Goal: Task Accomplishment & Management: Use online tool/utility

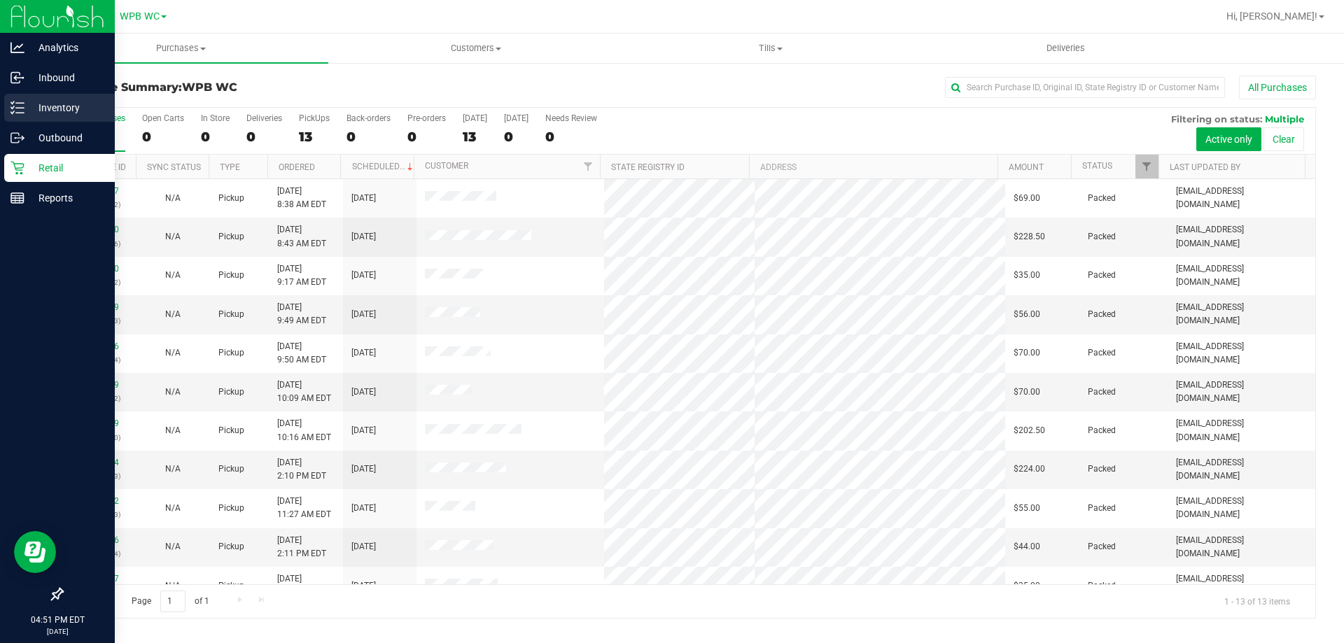
click at [29, 117] on div "Inventory" at bounding box center [59, 108] width 111 height 28
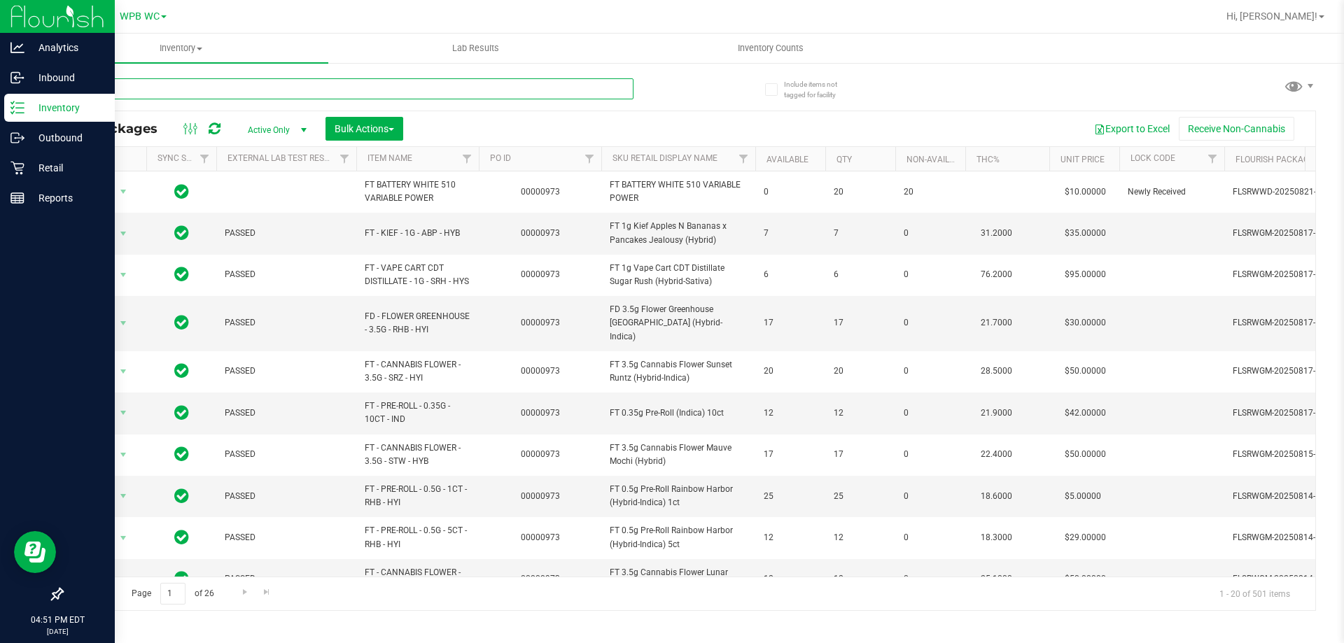
click at [272, 90] on input "text" at bounding box center [348, 88] width 572 height 21
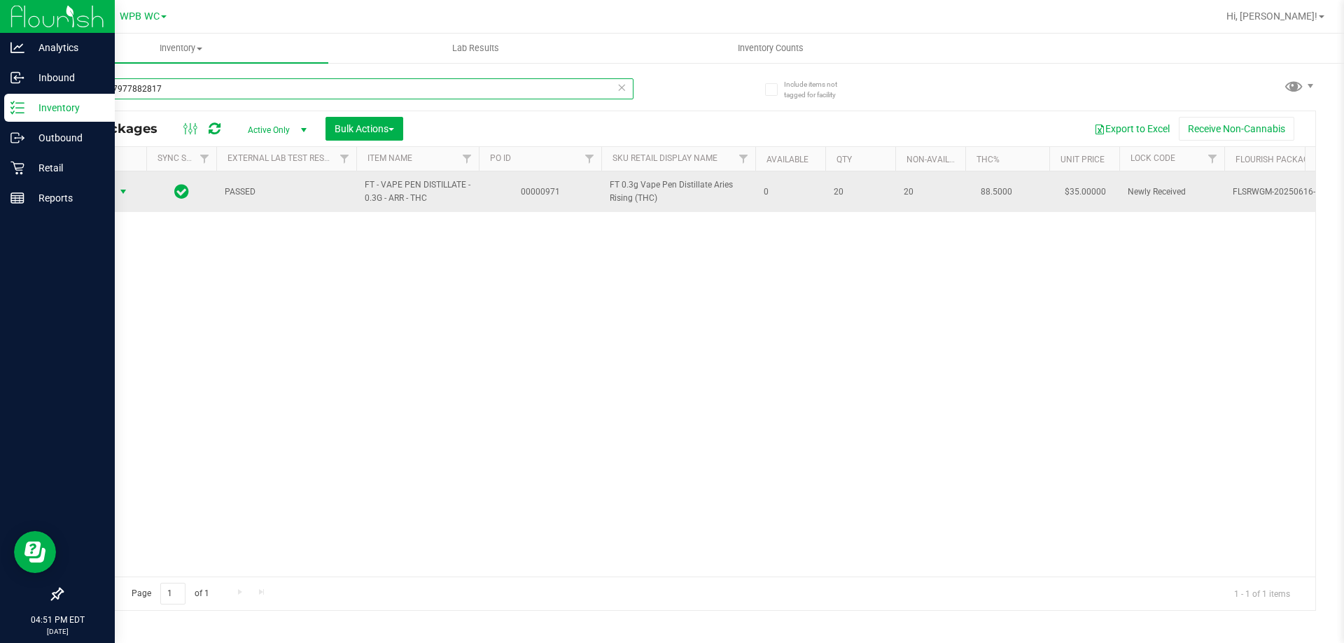
type input "8313287977882817"
click at [115, 194] on span "select" at bounding box center [124, 192] width 18 height 20
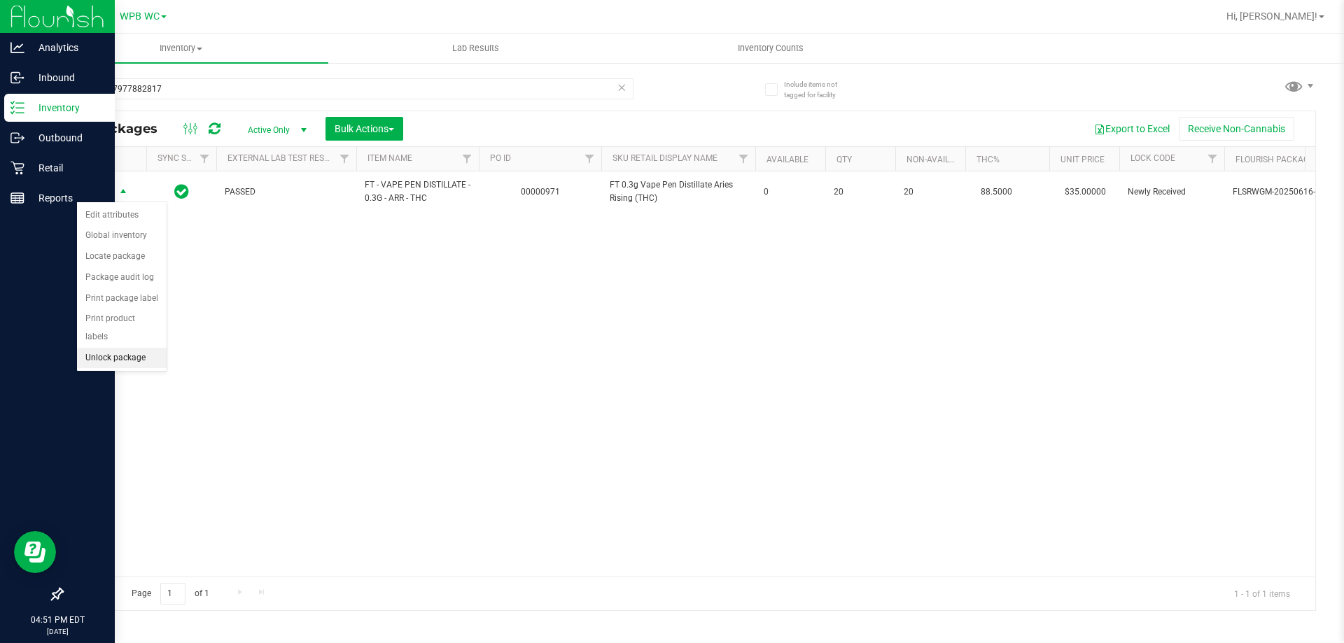
click at [121, 348] on li "Unlock package" at bounding box center [122, 358] width 90 height 21
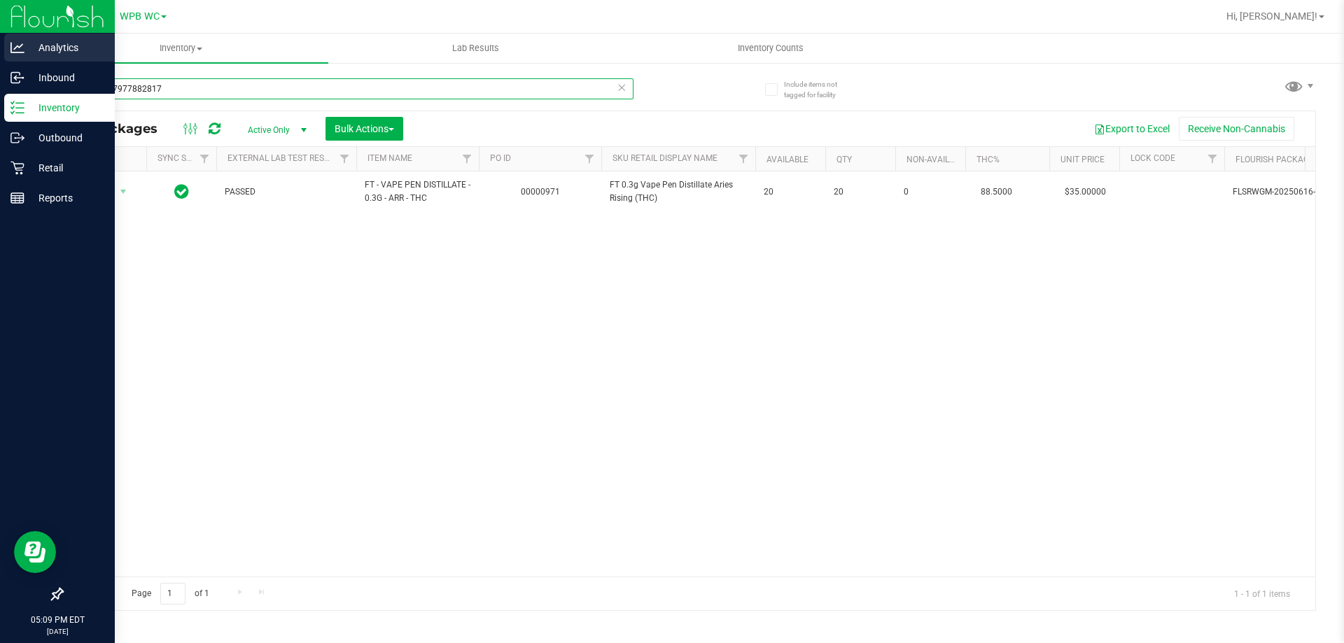
drag, startPoint x: 214, startPoint y: 91, endPoint x: 16, endPoint y: 41, distance: 203.8
click at [0, 43] on div "Analytics Inbound Inventory Outbound Retail Reports 05:09 PM EDT [DATE] 08/25 W…" at bounding box center [672, 321] width 1344 height 643
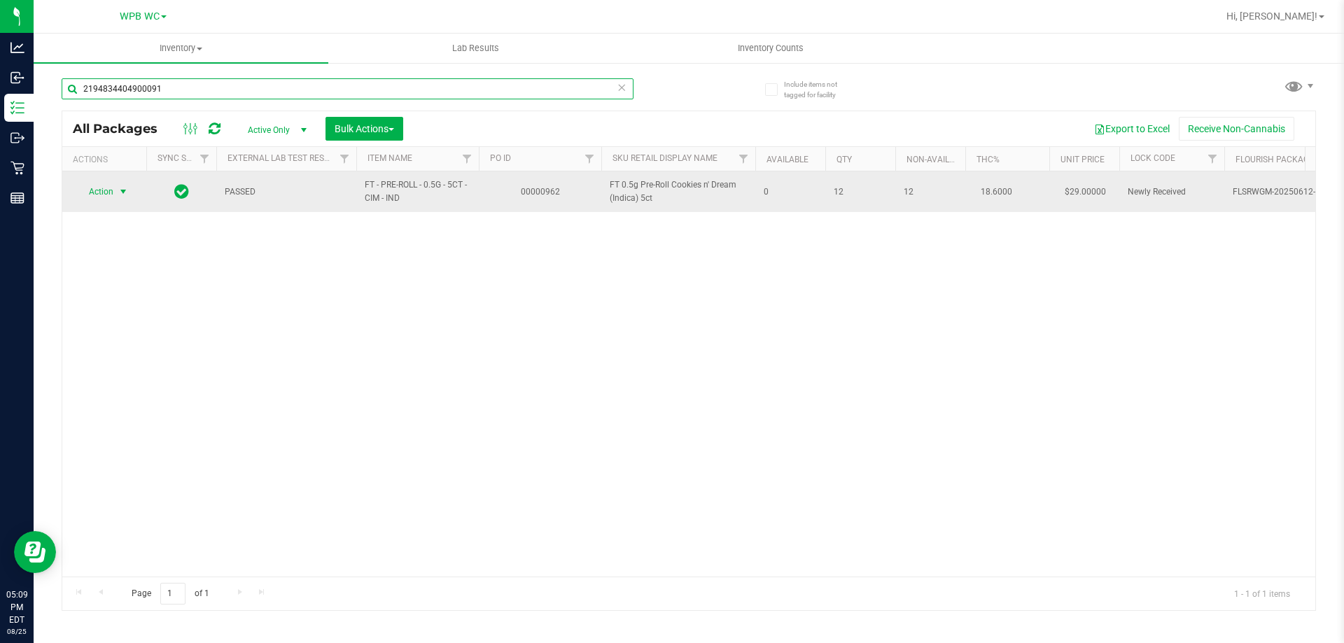
type input "2194834404900091"
click at [111, 193] on span "Action" at bounding box center [95, 192] width 38 height 20
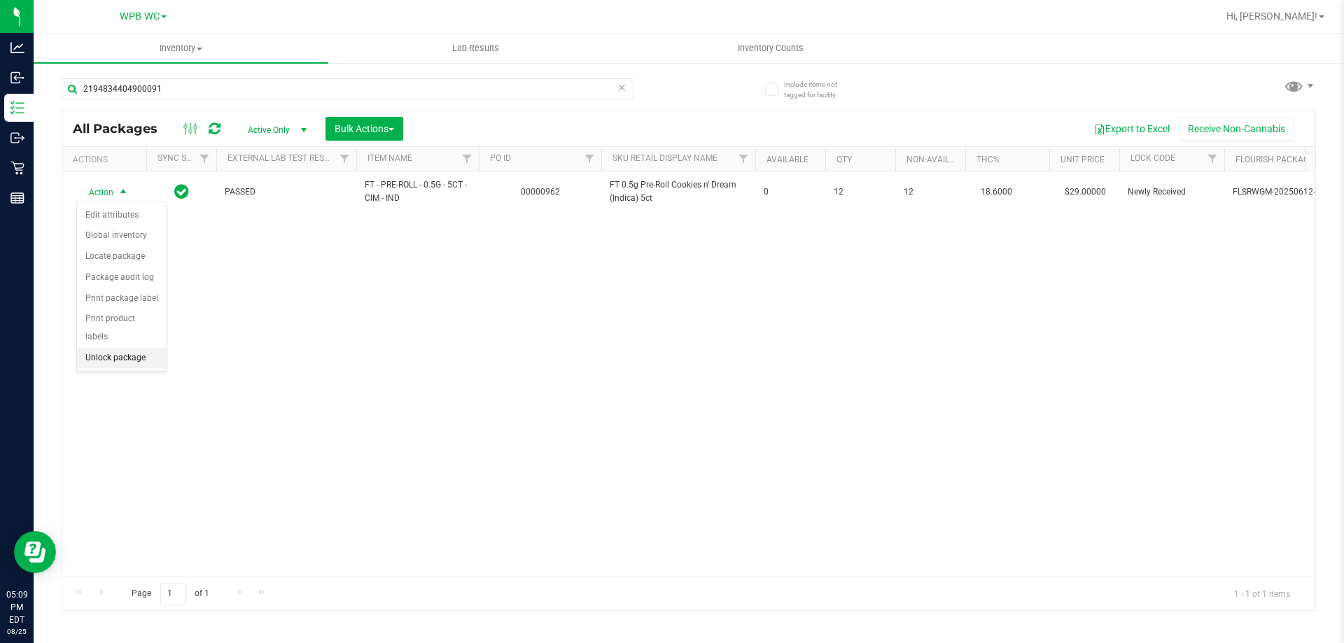
click at [137, 348] on li "Unlock package" at bounding box center [122, 358] width 90 height 21
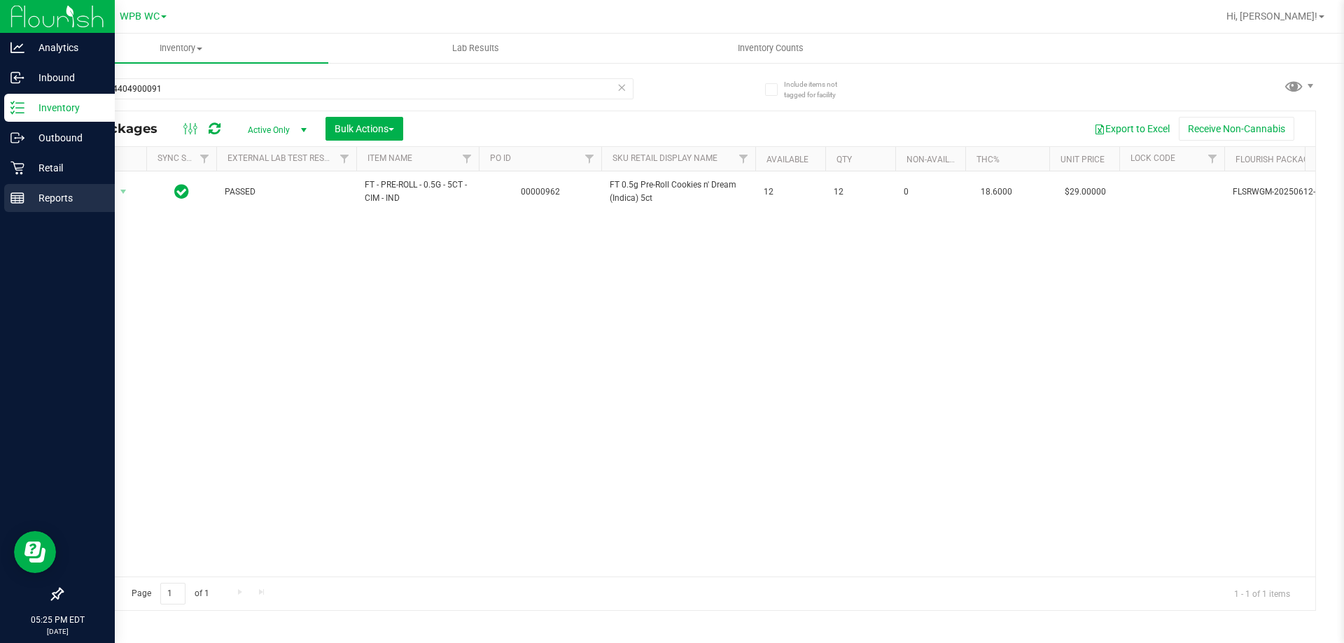
click at [59, 207] on div "Reports" at bounding box center [59, 198] width 111 height 28
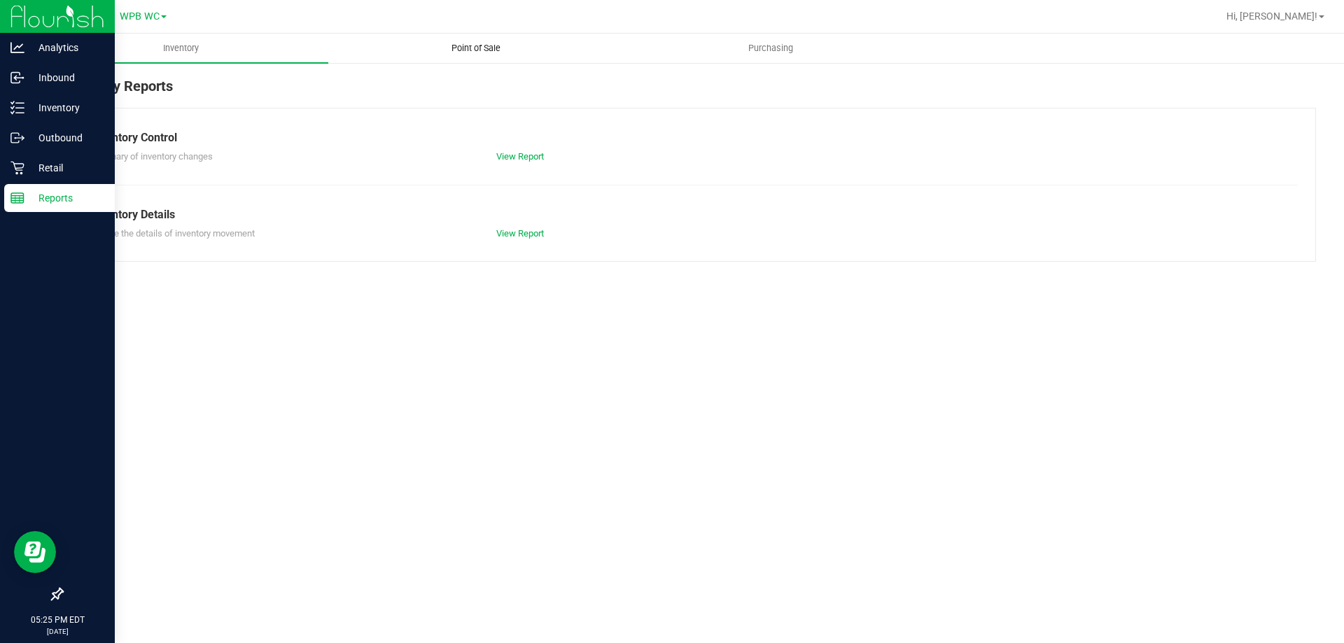
click at [471, 53] on span "Point of Sale" at bounding box center [476, 48] width 87 height 13
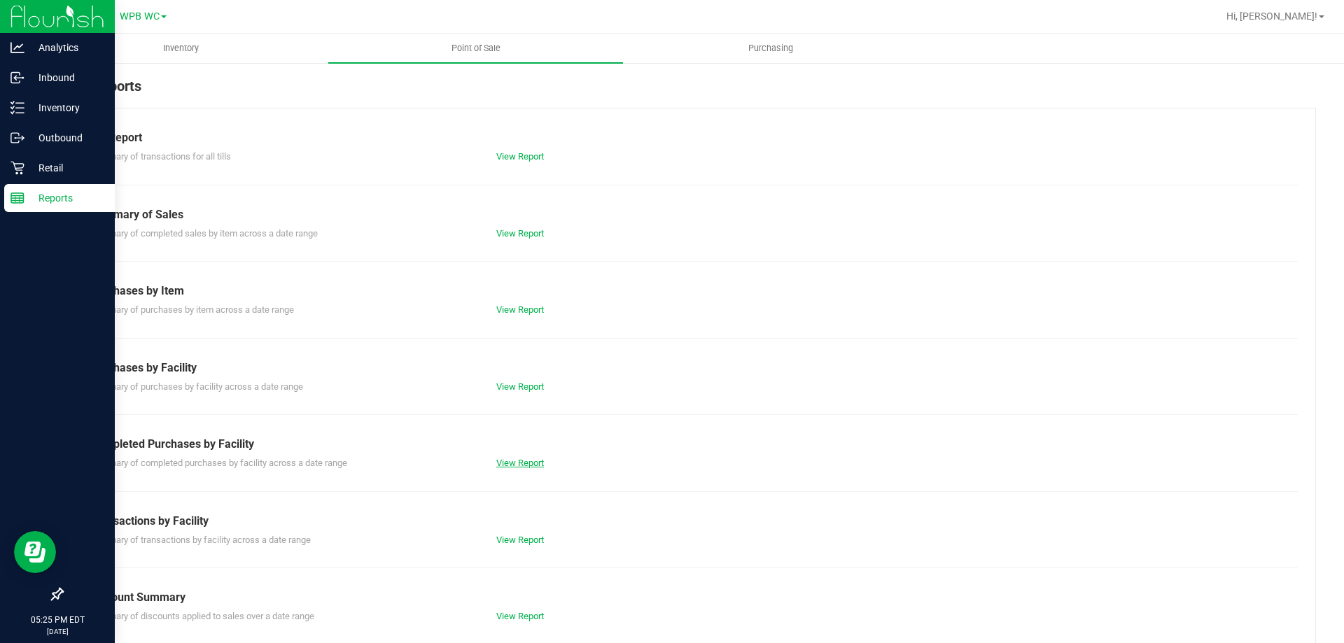
click at [527, 458] on link "View Report" at bounding box center [520, 463] width 48 height 11
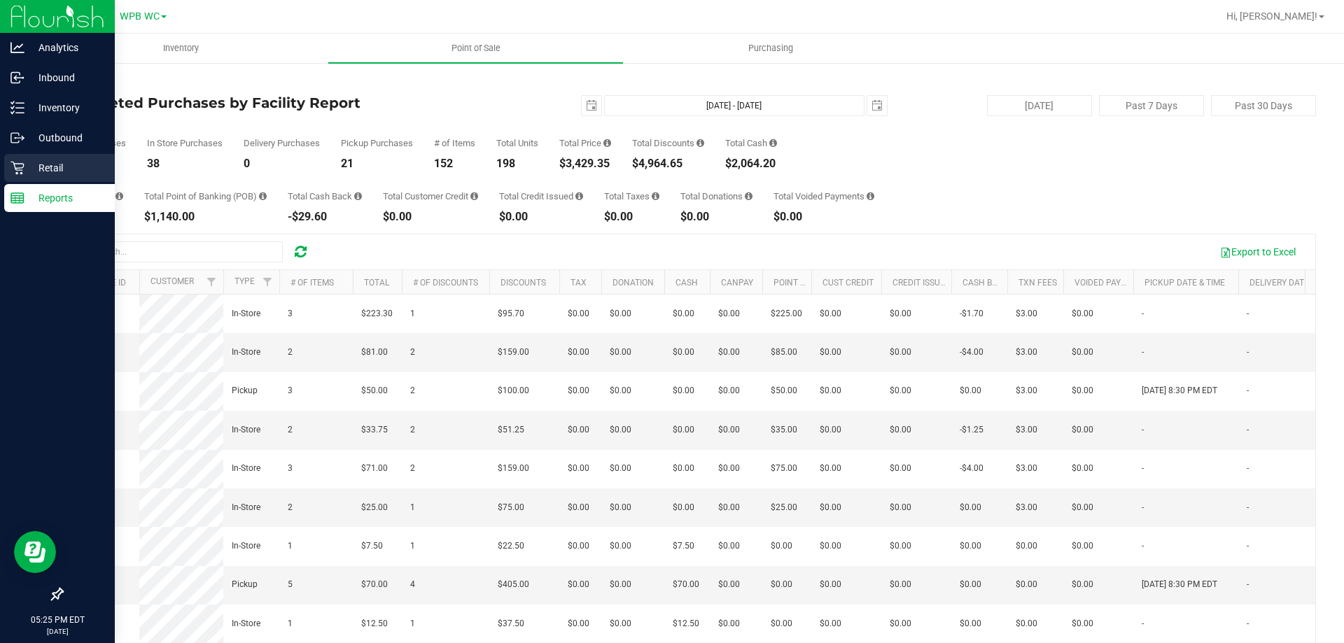
click at [25, 174] on p "Retail" at bounding box center [67, 168] width 84 height 17
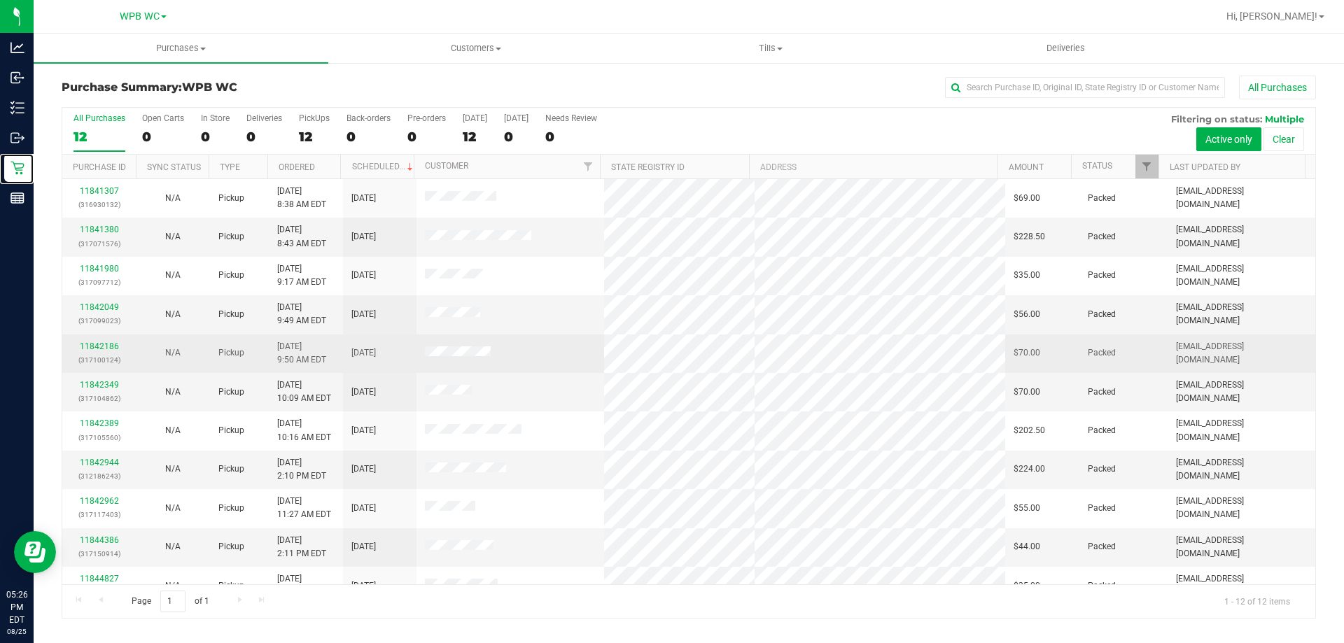
scroll to position [60, 0]
